Goal: Transaction & Acquisition: Purchase product/service

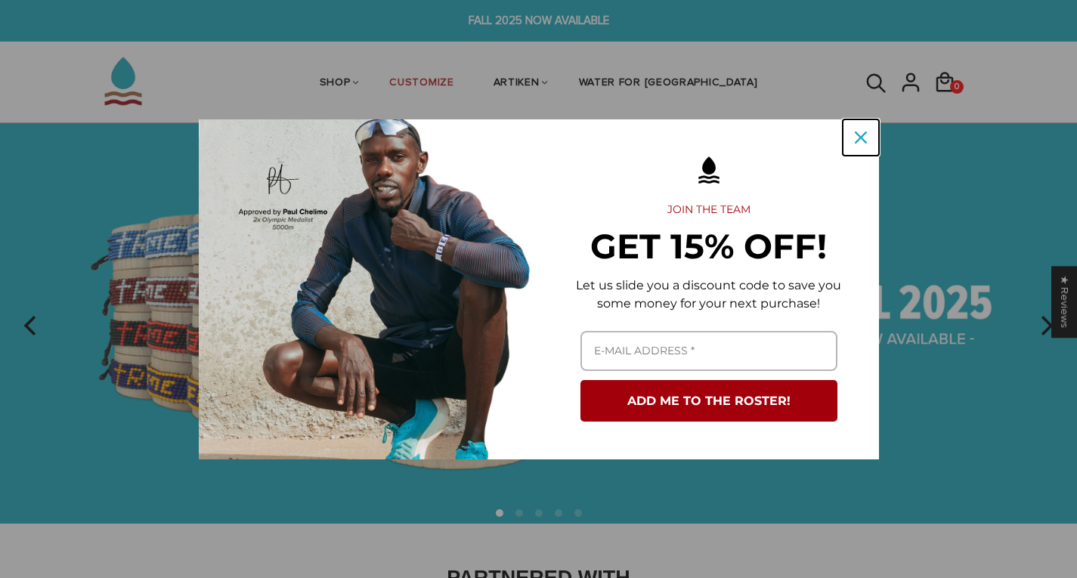
click at [861, 131] on div "Close" at bounding box center [860, 137] width 24 height 24
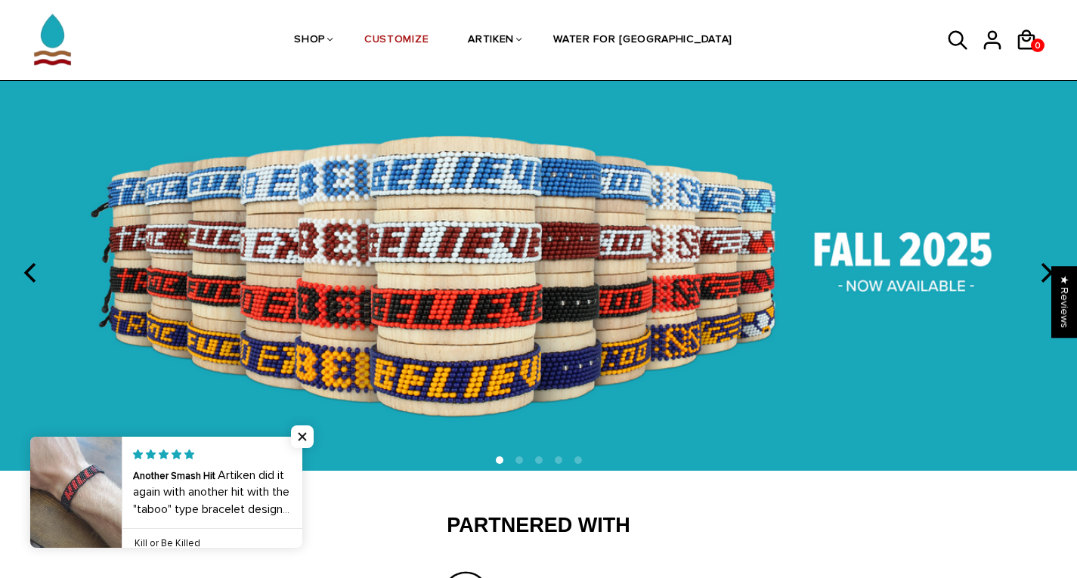
scroll to position [52, 0]
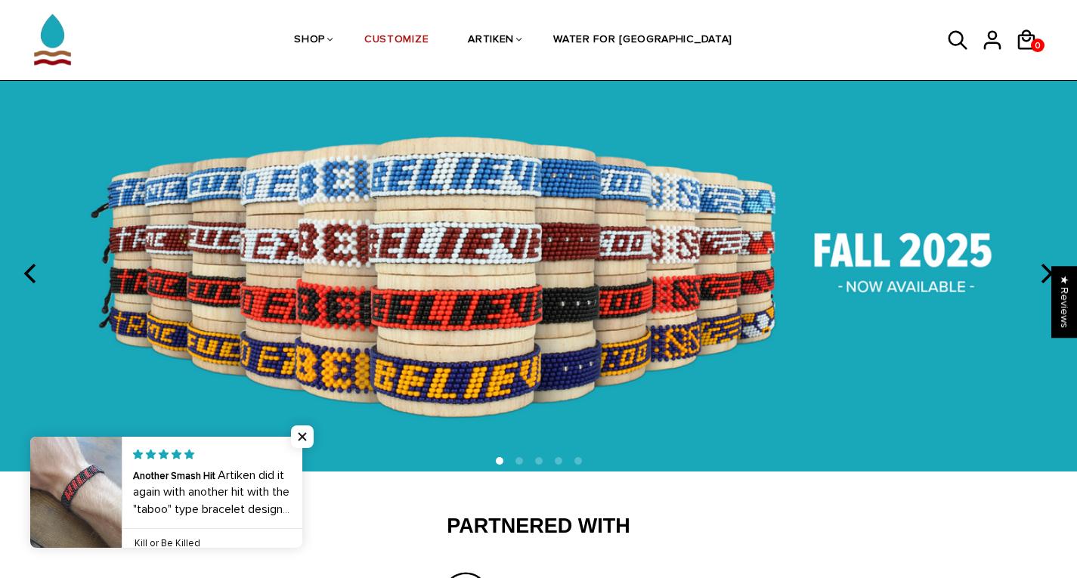
click at [26, 272] on icon "previous" at bounding box center [32, 274] width 20 height 20
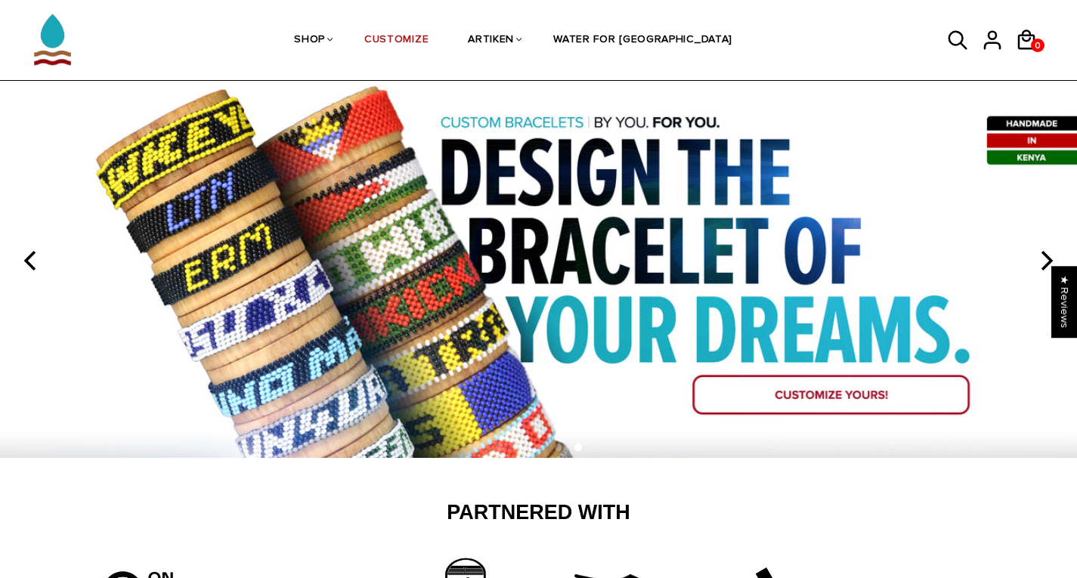
scroll to position [65, 0]
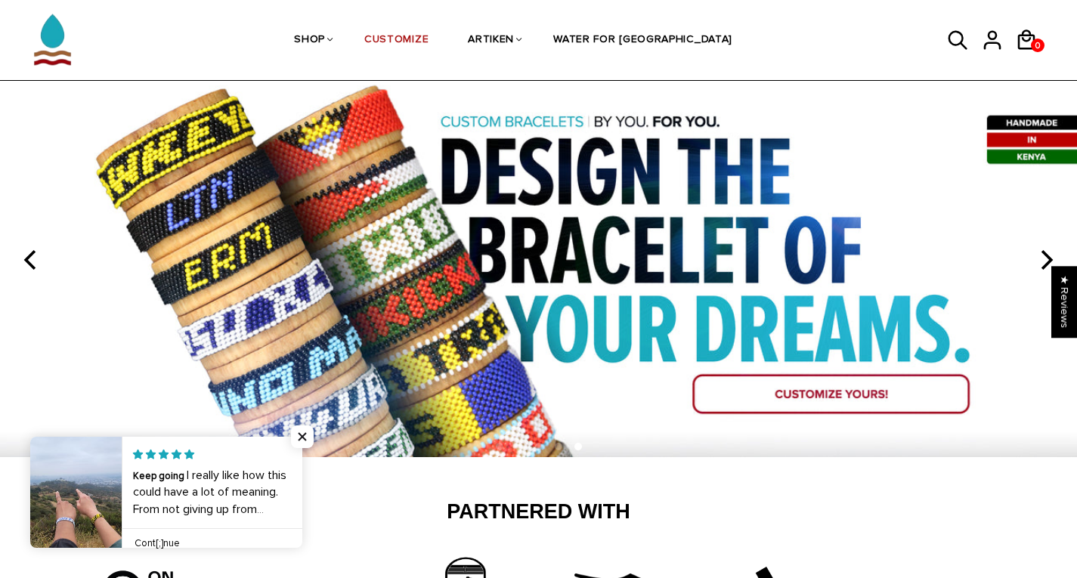
click at [23, 252] on icon "previous" at bounding box center [32, 260] width 20 height 20
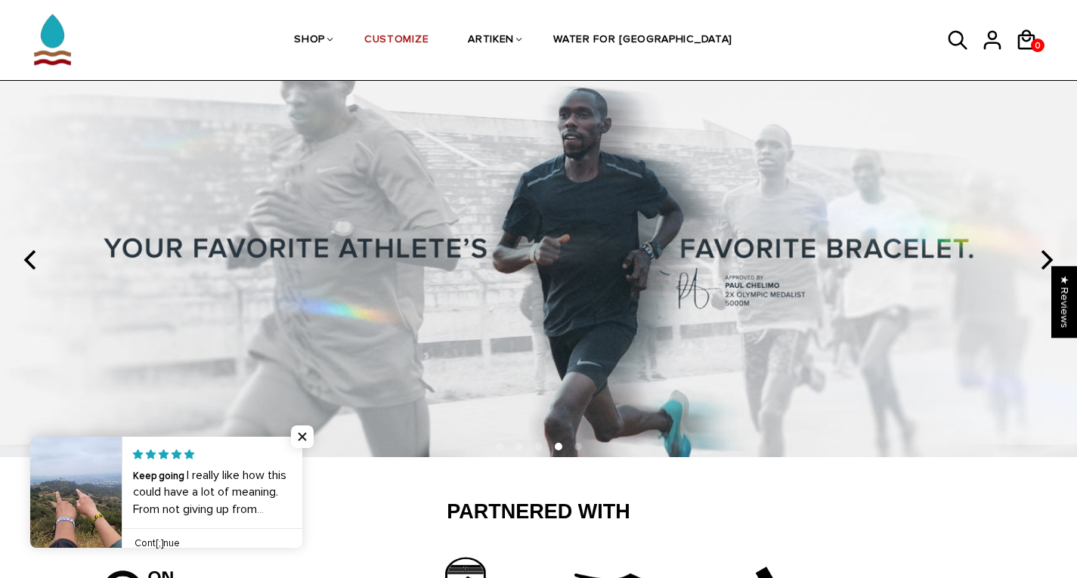
click at [23, 252] on icon "previous" at bounding box center [32, 260] width 20 height 20
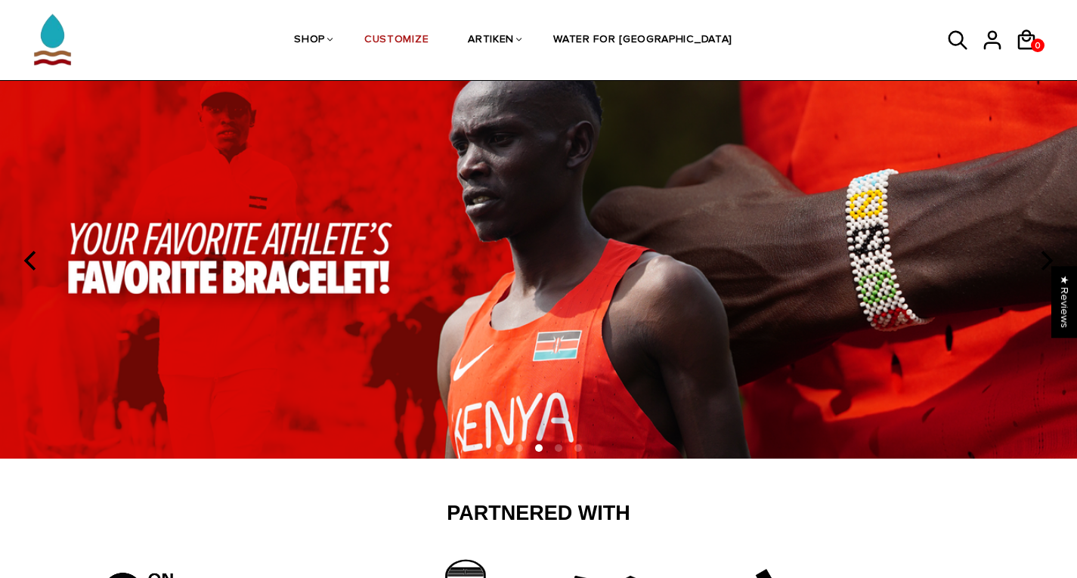
click at [23, 252] on icon "previous" at bounding box center [32, 261] width 20 height 20
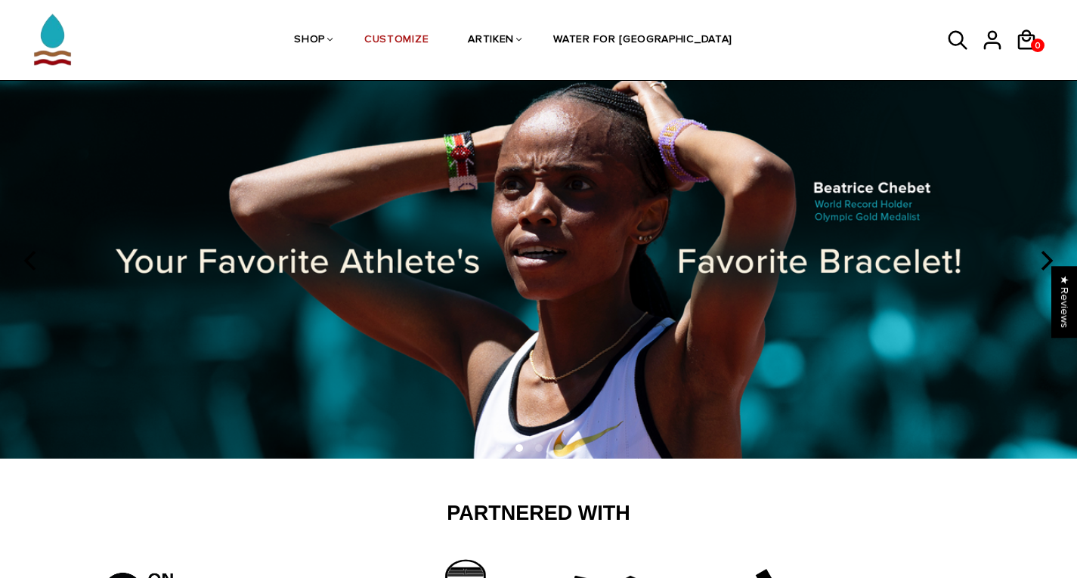
click at [27, 248] on button "previous" at bounding box center [31, 260] width 33 height 33
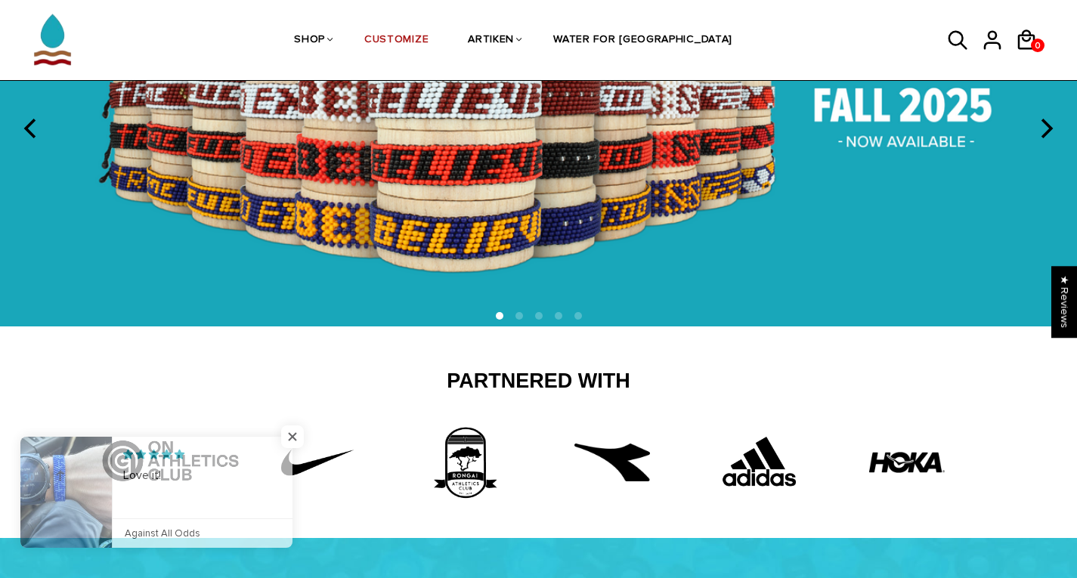
scroll to position [215, 0]
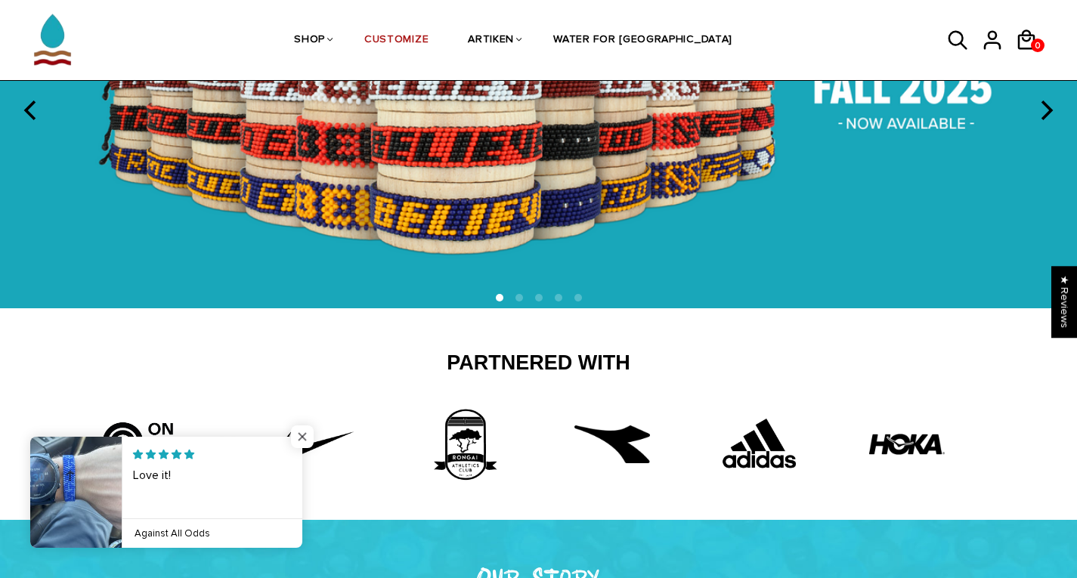
click at [301, 435] on span "Close popup widget" at bounding box center [302, 436] width 23 height 23
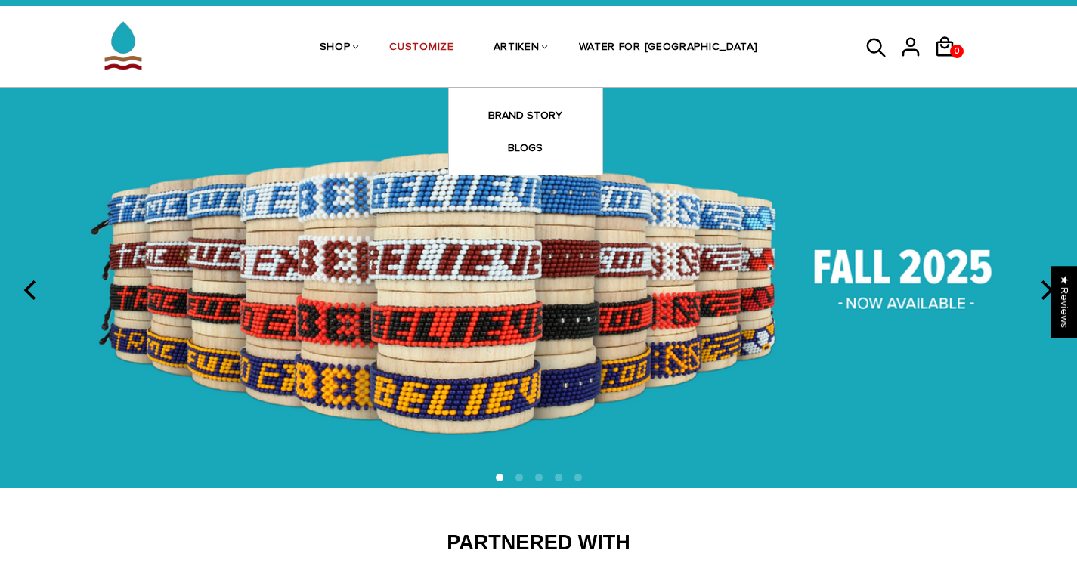
scroll to position [0, 0]
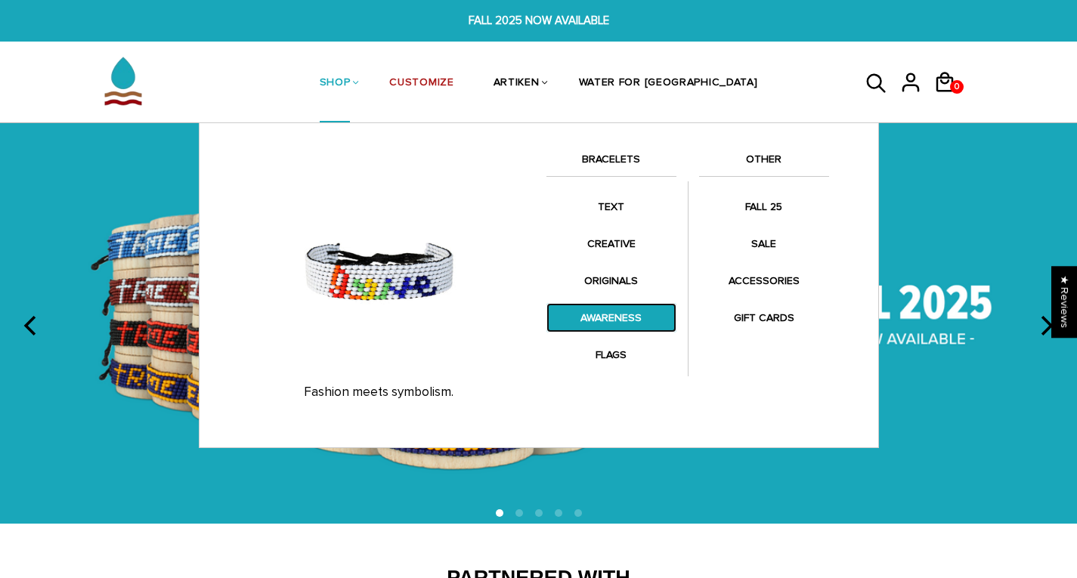
click at [625, 320] on link "AWARENESS" at bounding box center [611, 317] width 130 height 29
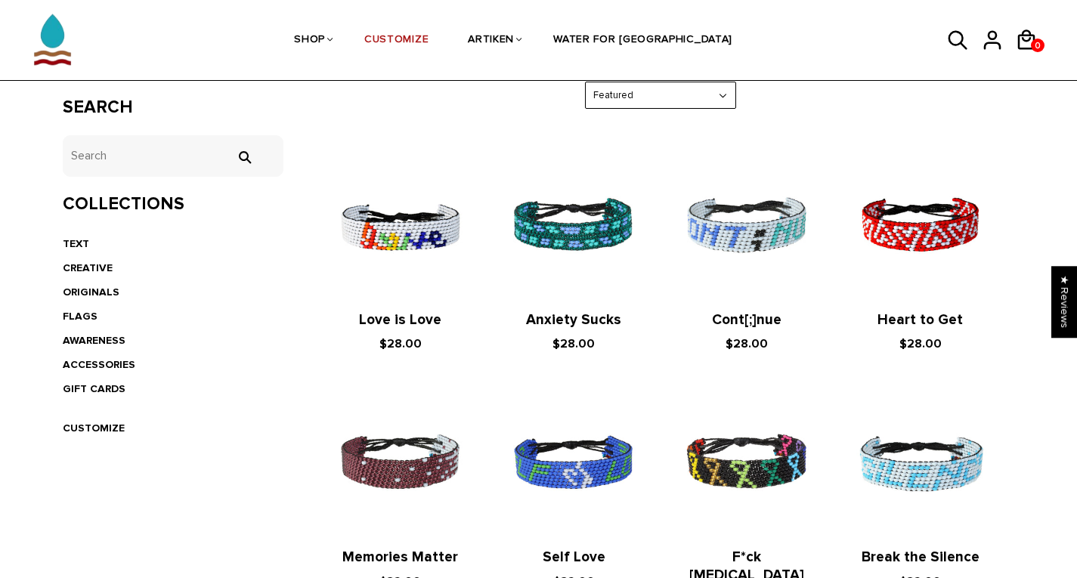
scroll to position [258, 0]
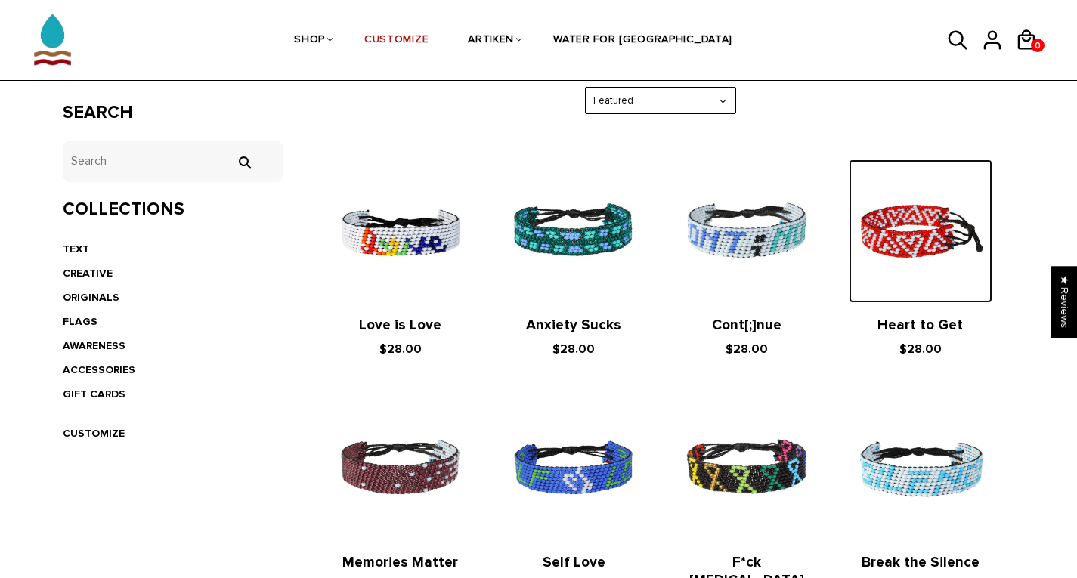
click at [908, 235] on img at bounding box center [919, 230] width 143 height 143
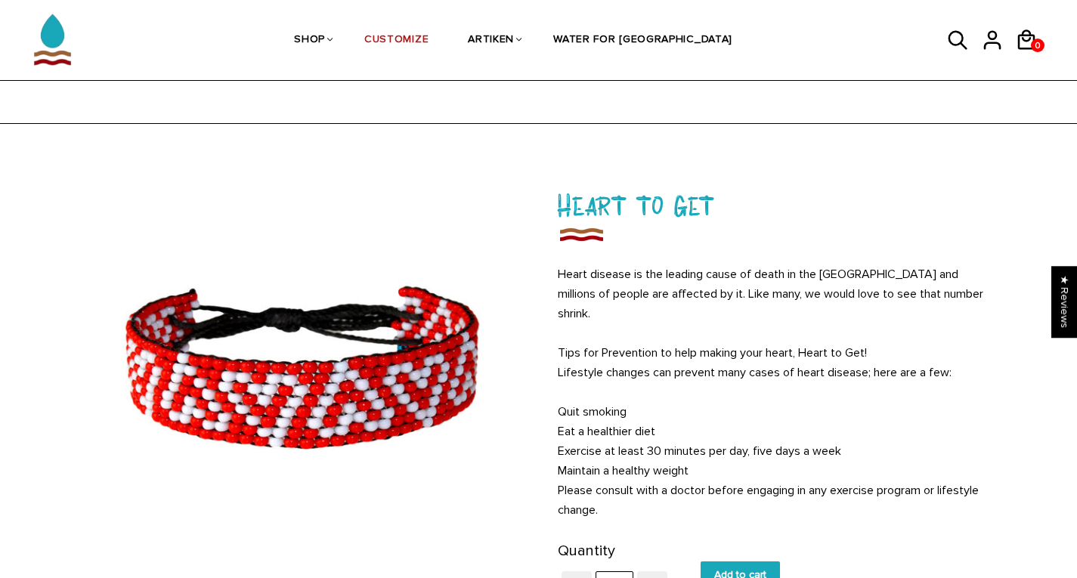
scroll to position [141, 0]
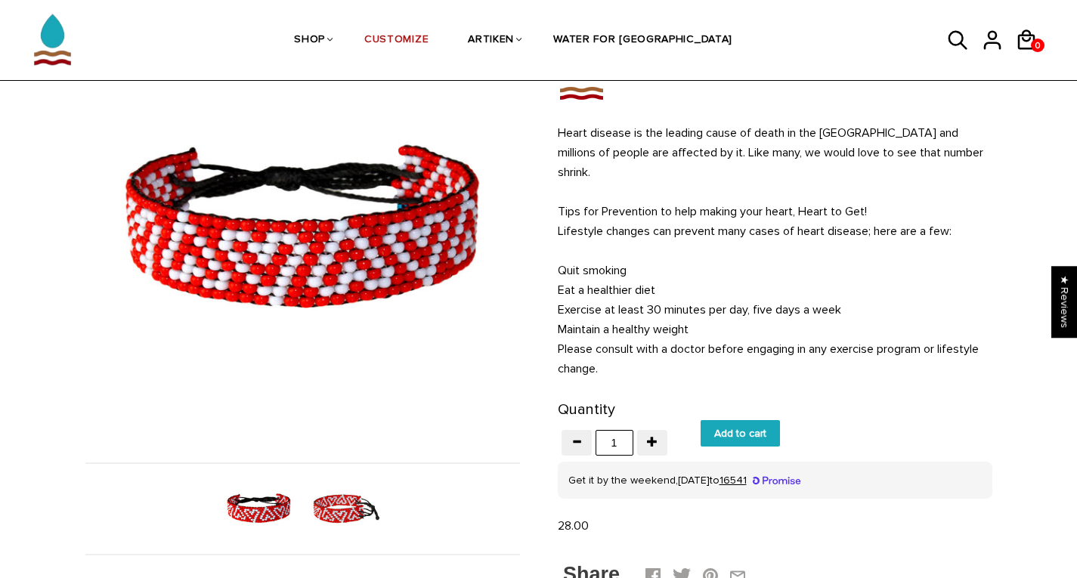
click at [731, 420] on input "Add to cart" at bounding box center [739, 433] width 79 height 26
type input "Add to cart"
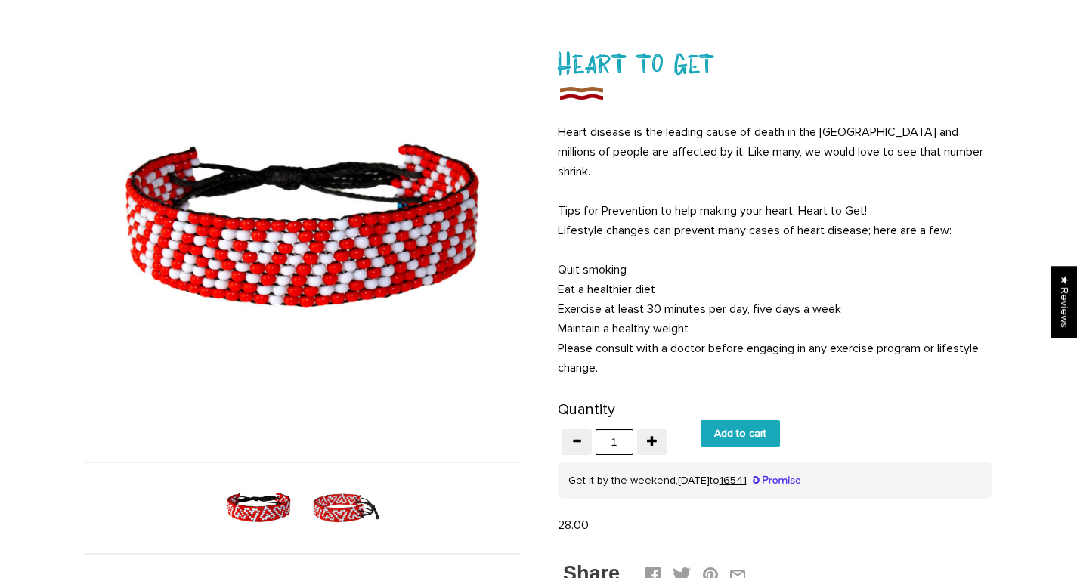
scroll to position [0, 0]
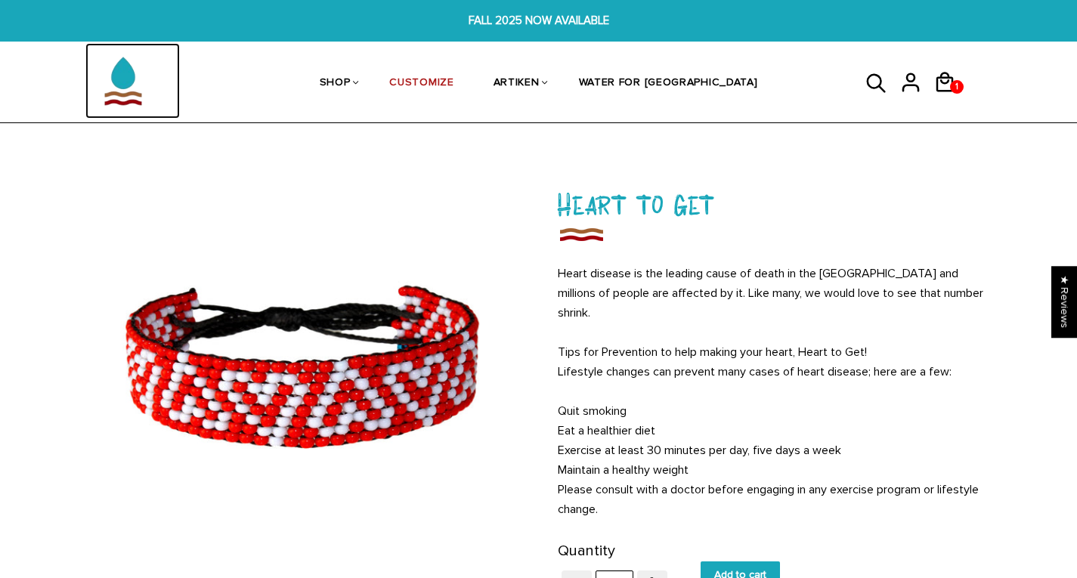
click at [117, 76] on img at bounding box center [123, 81] width 76 height 76
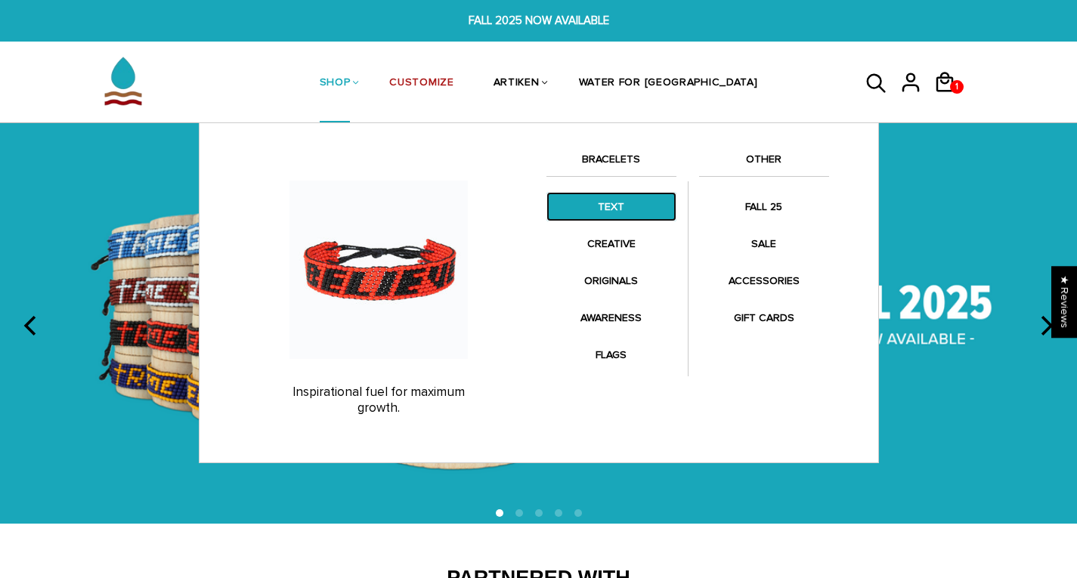
click at [617, 210] on link "TEXT" at bounding box center [611, 206] width 130 height 29
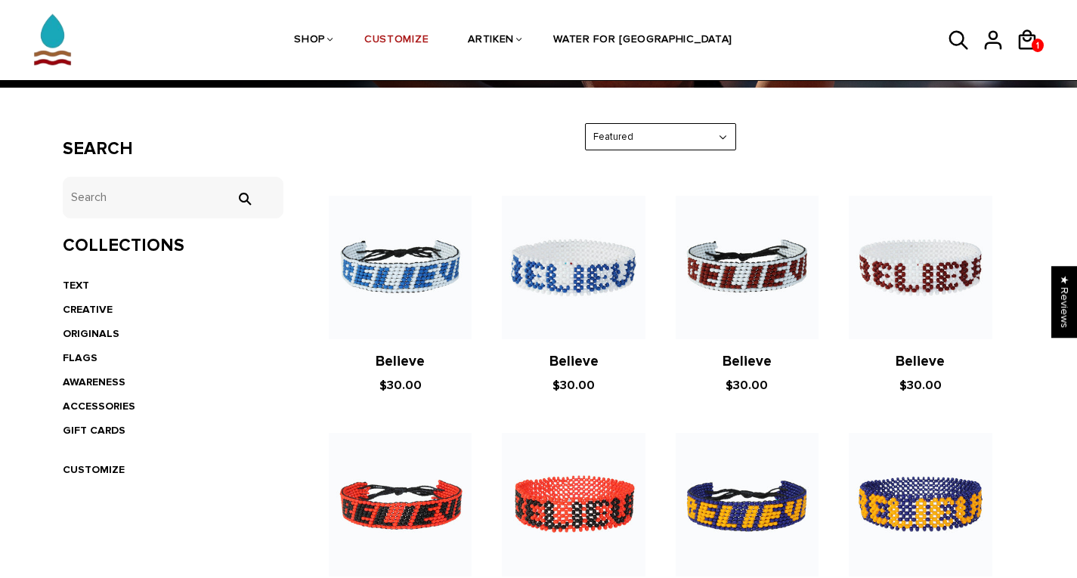
scroll to position [221, 0]
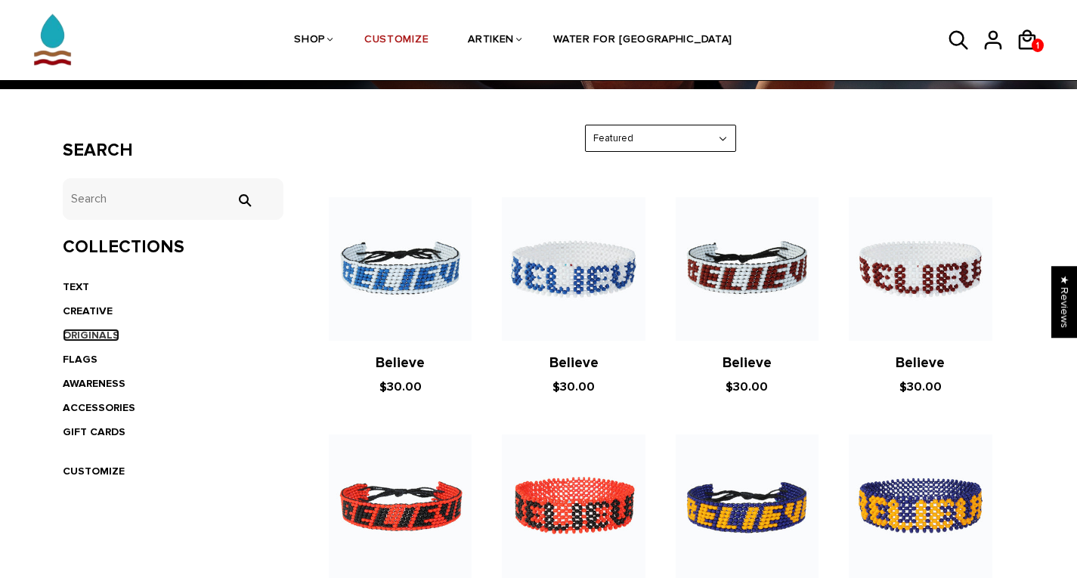
click at [81, 341] on link "ORIGINALS" at bounding box center [91, 335] width 57 height 13
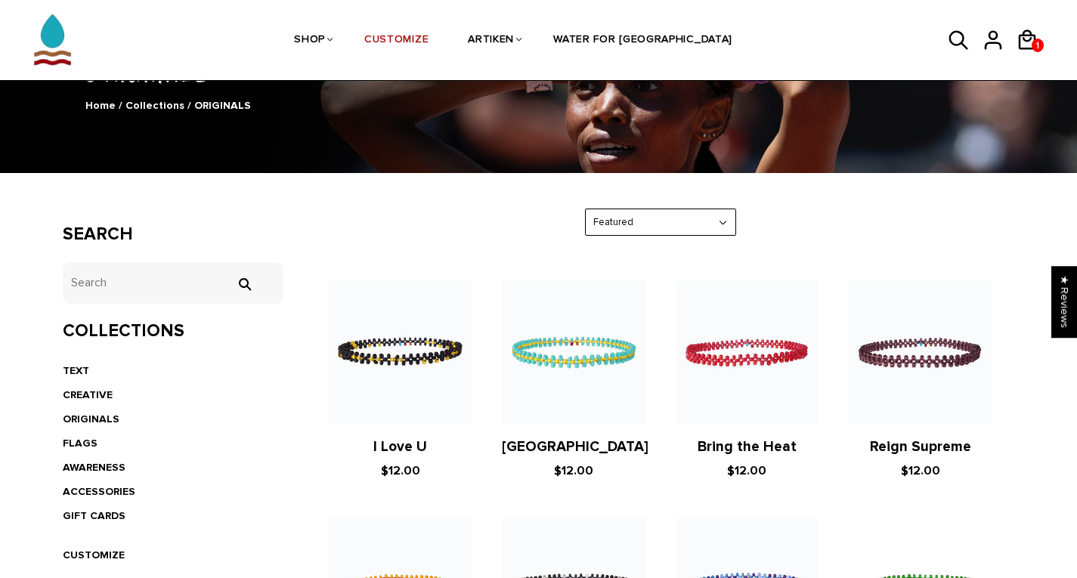
scroll to position [141, 0]
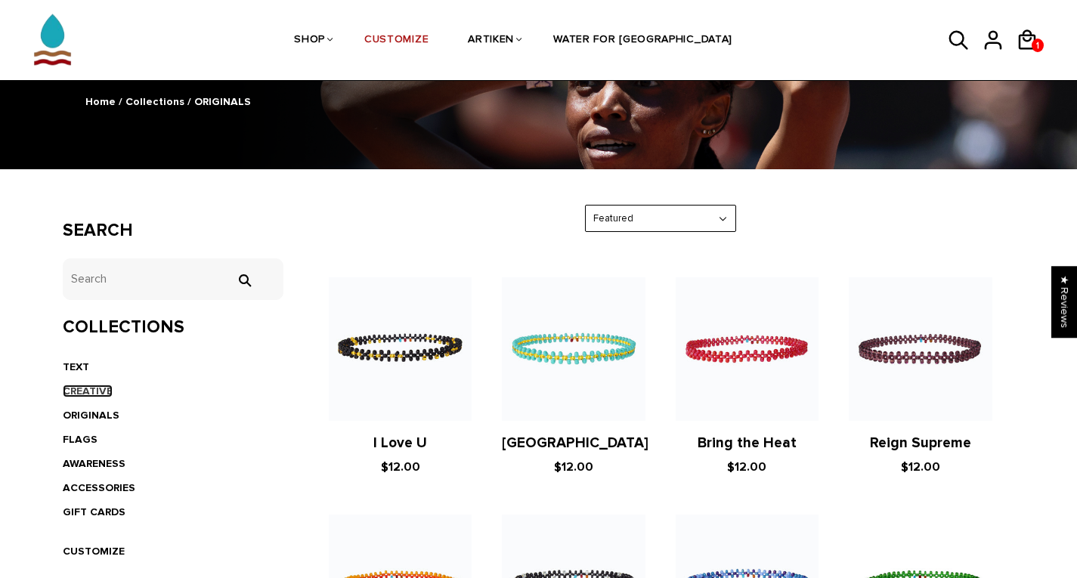
click at [84, 391] on link "CREATIVE" at bounding box center [88, 391] width 50 height 13
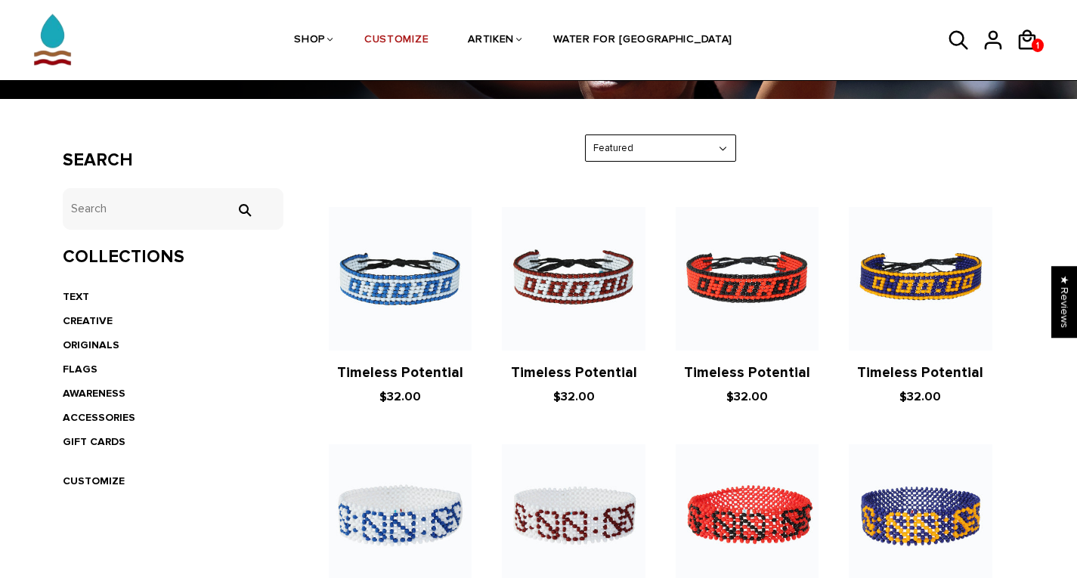
scroll to position [241, 0]
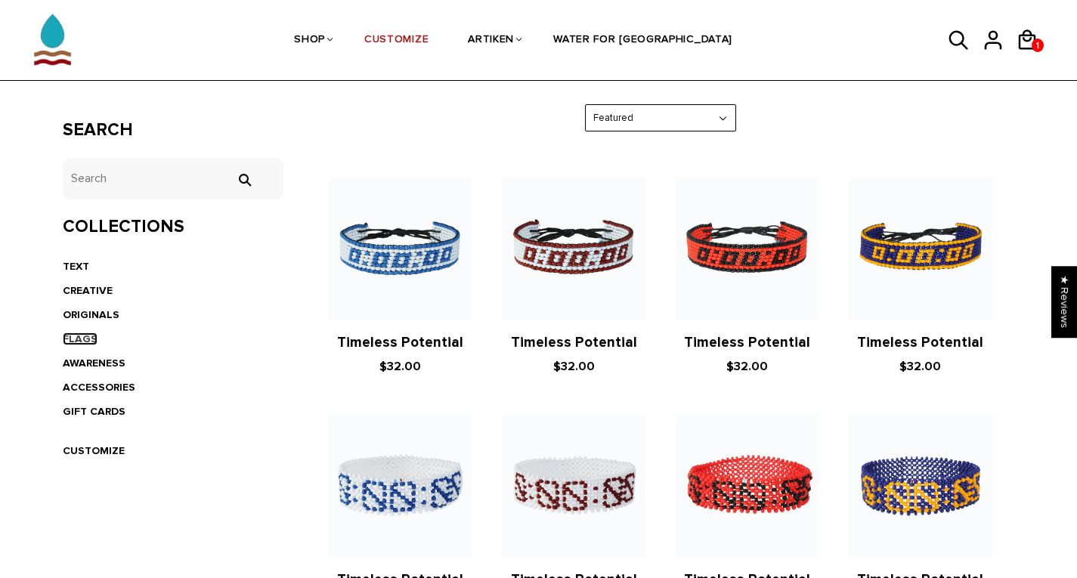
click at [65, 340] on link "FLAGS" at bounding box center [80, 338] width 35 height 13
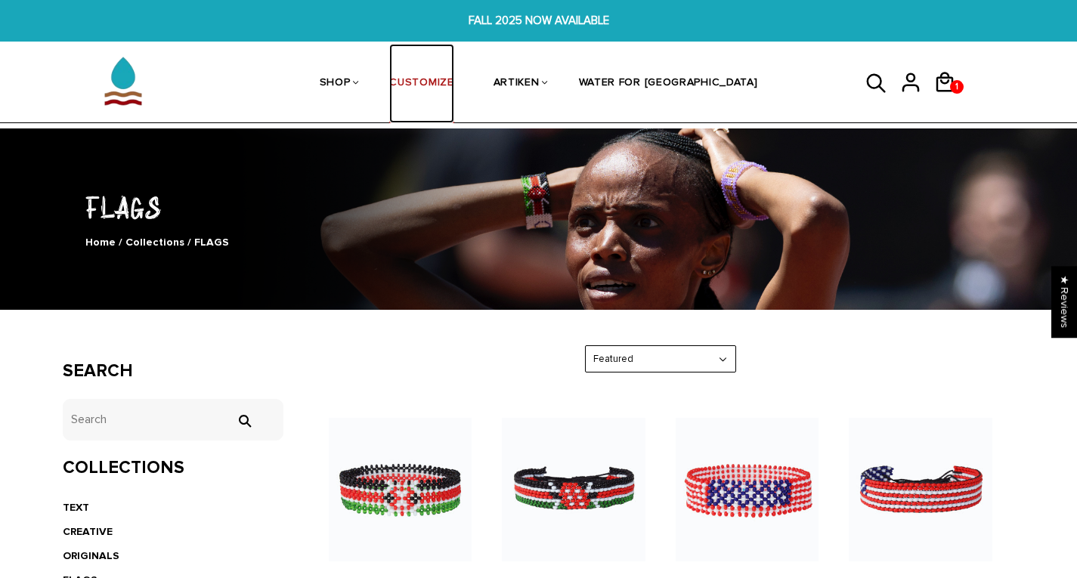
click at [453, 87] on link "CUSTOMIZE" at bounding box center [421, 84] width 64 height 80
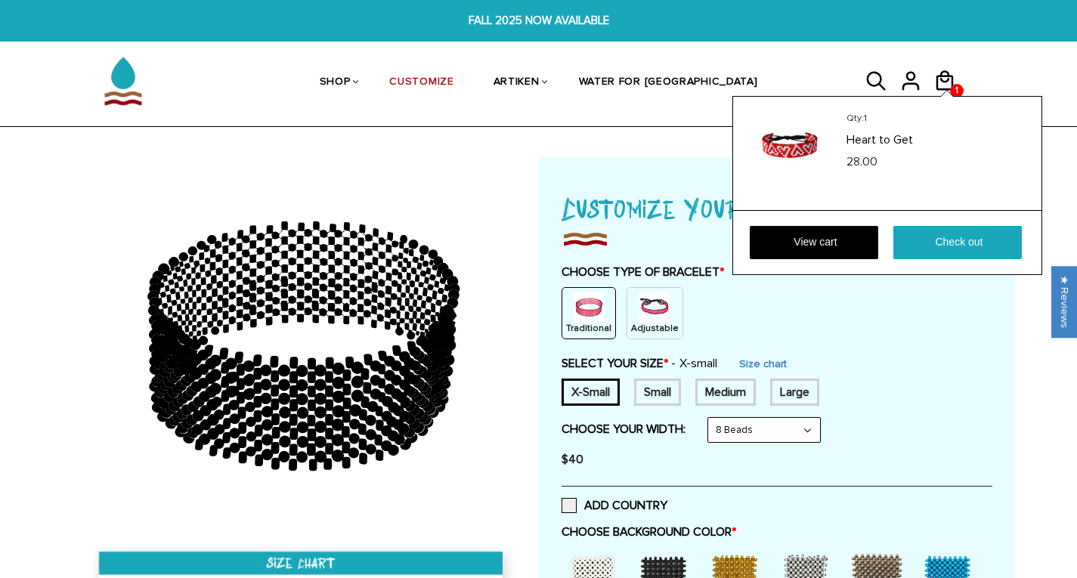
click at [944, 96] on div "Qty: 1 Heart to Get 28.00 View cart Check out" at bounding box center [887, 185] width 310 height 179
click at [945, 76] on icon at bounding box center [944, 80] width 17 height 20
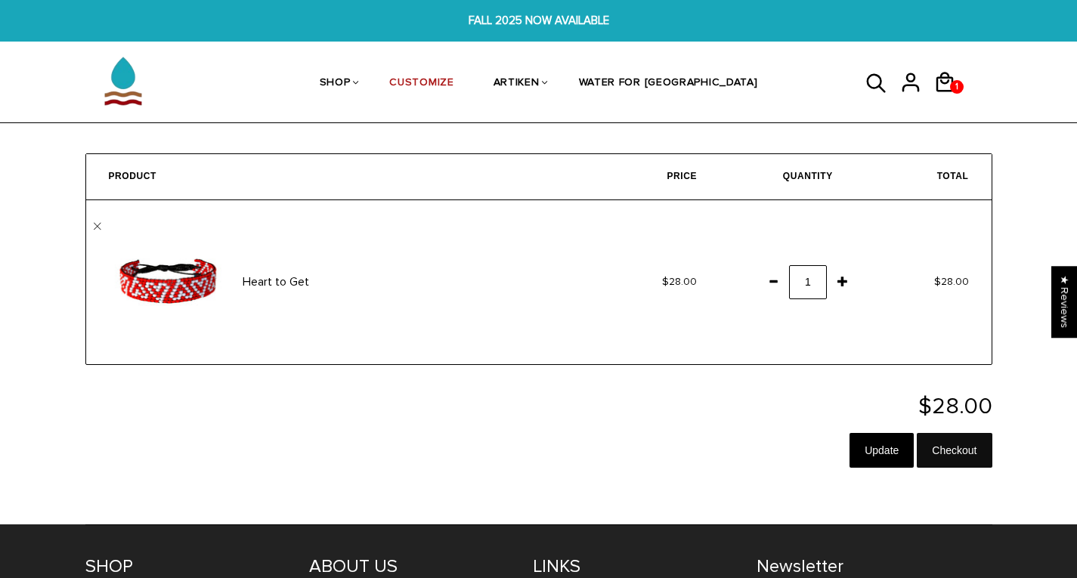
click at [941, 447] on input "Checkout" at bounding box center [953, 450] width 75 height 35
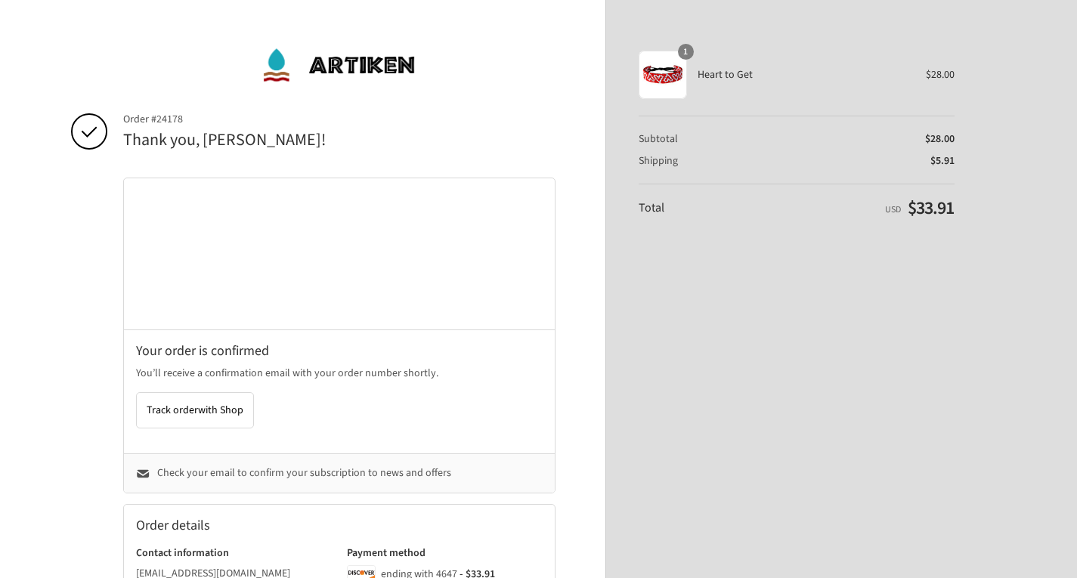
click at [657, 79] on div "1" at bounding box center [662, 75] width 48 height 48
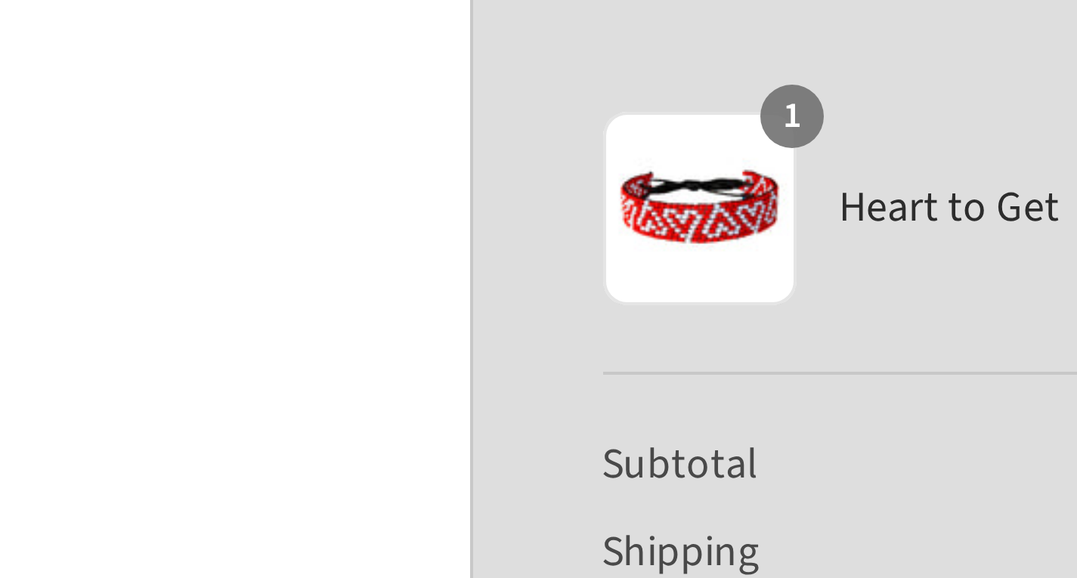
drag, startPoint x: 664, startPoint y: 83, endPoint x: 618, endPoint y: 72, distance: 47.5
click at [618, 72] on aside "Thank you for your purchase! Order summary Shopping cart Product image Descript…" at bounding box center [779, 476] width 349 height 953
